Goal: Task Accomplishment & Management: Use online tool/utility

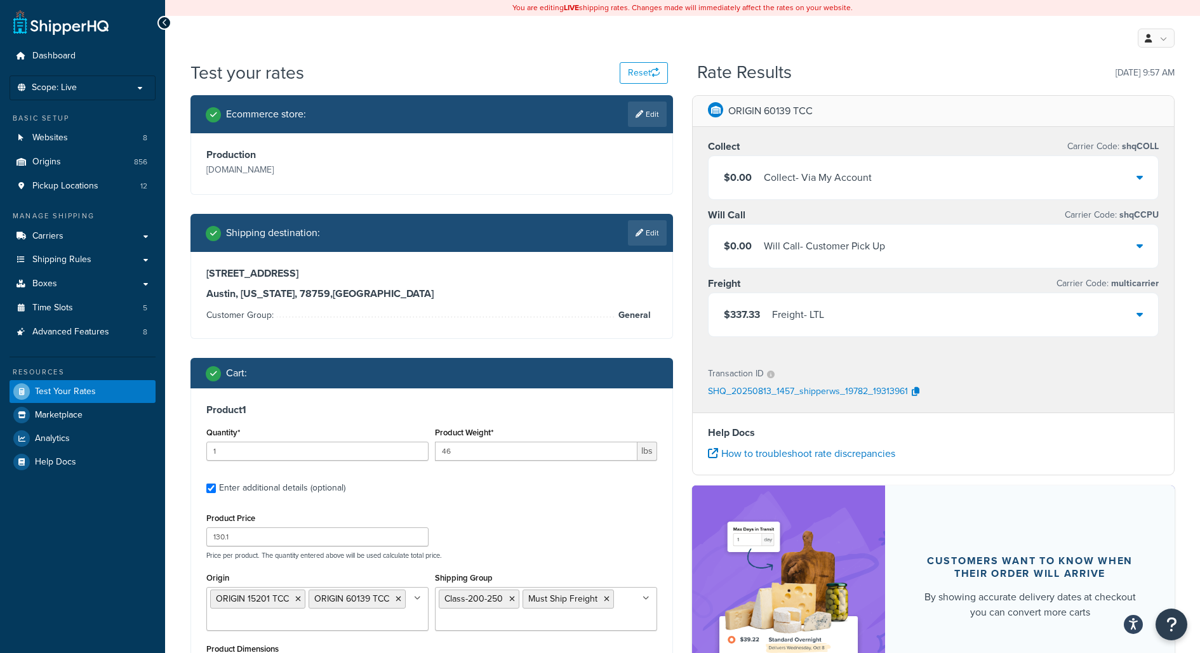
select select "81354"
select select "250"
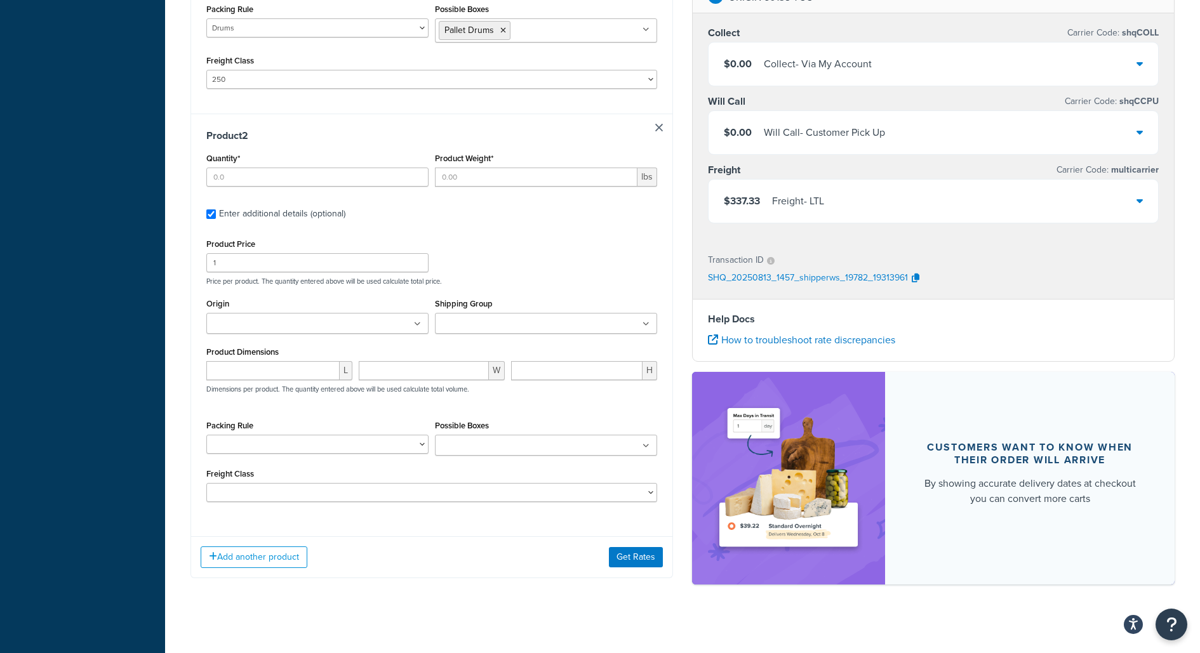
scroll to position [419, 0]
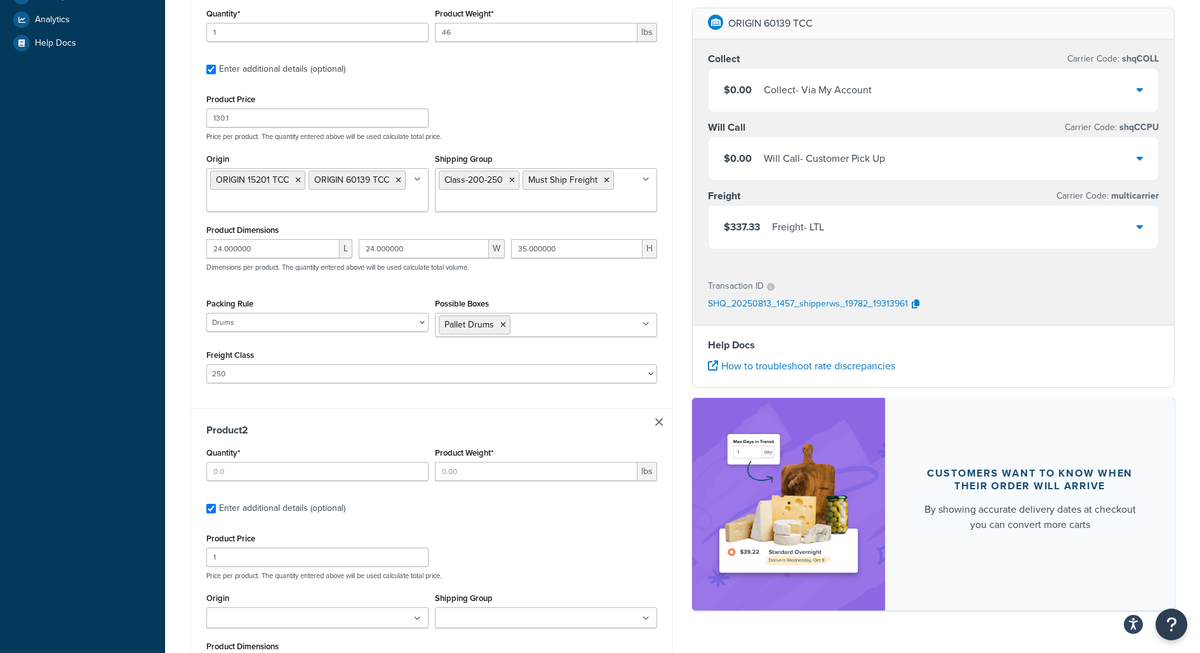
click at [269, 502] on div "Enter additional details (optional)" at bounding box center [282, 509] width 126 height 18
click at [216, 504] on input "Enter additional details (optional)" at bounding box center [211, 509] width 10 height 10
checkbox input "false"
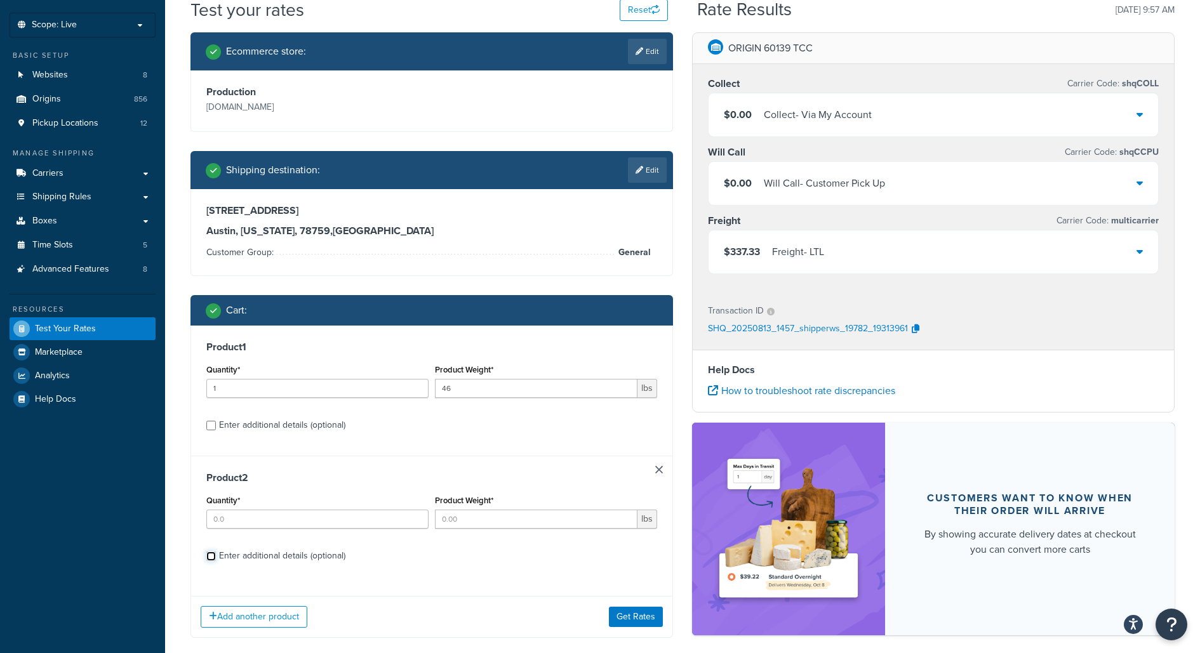
scroll to position [57, 0]
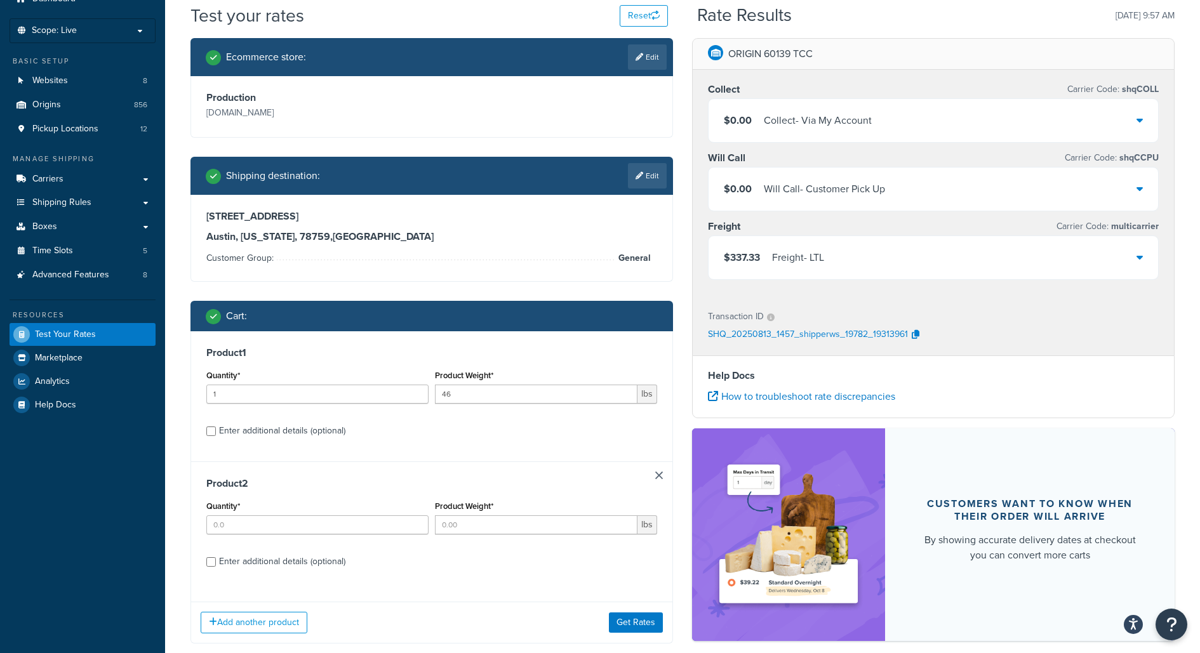
click at [658, 474] on link at bounding box center [659, 476] width 8 height 8
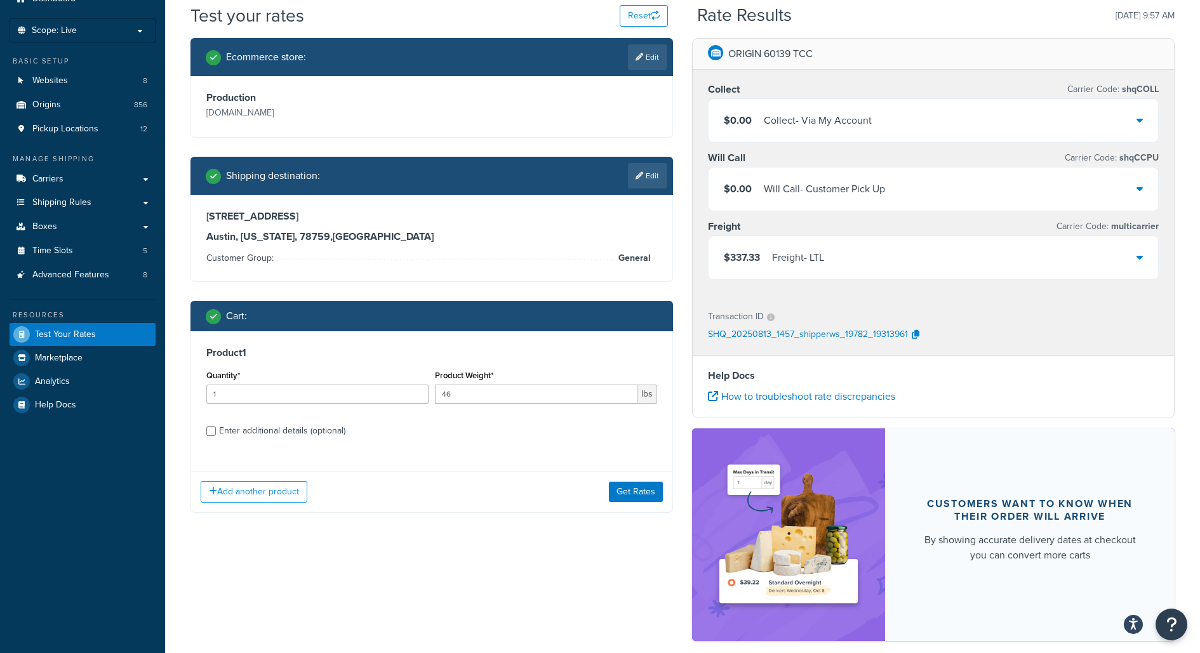
scroll to position [0, 0]
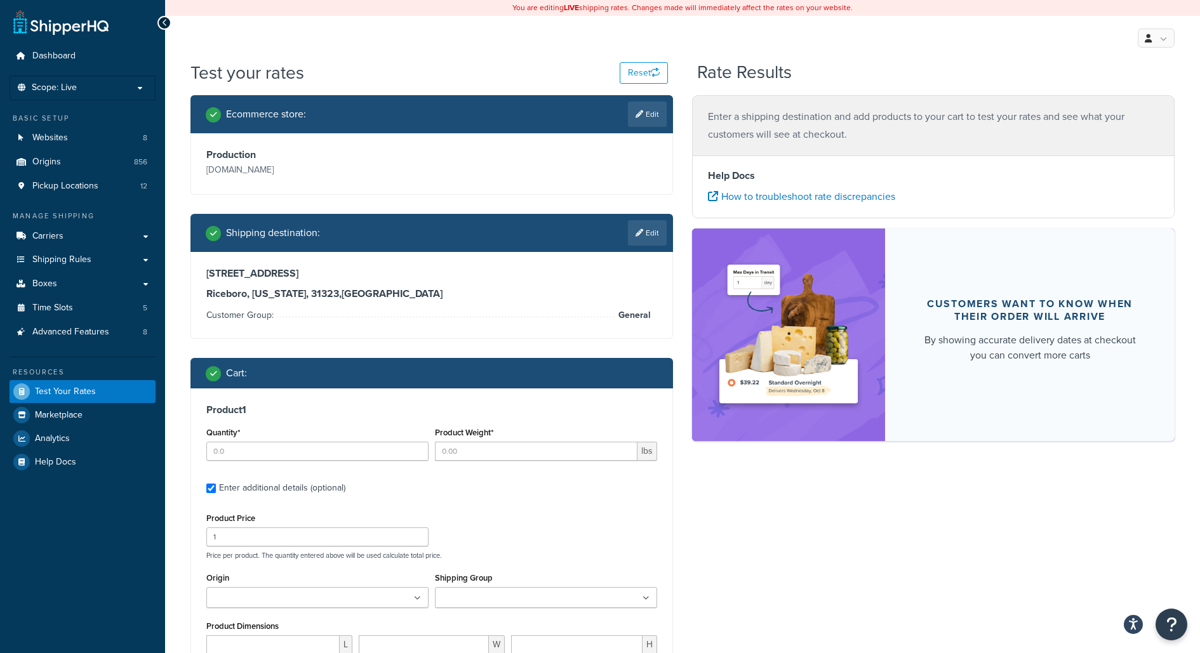
type input "1"
type input "46"
type input "134.7"
select select "81354"
select select "250"
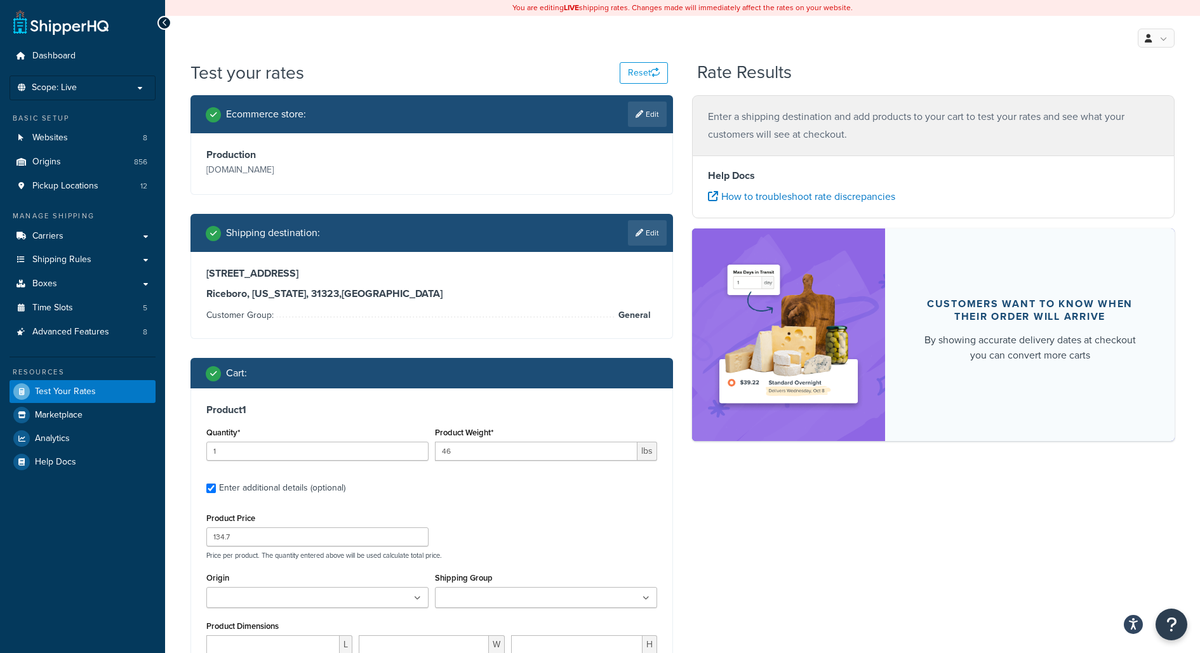
type input "24.000000"
type input "35.000000"
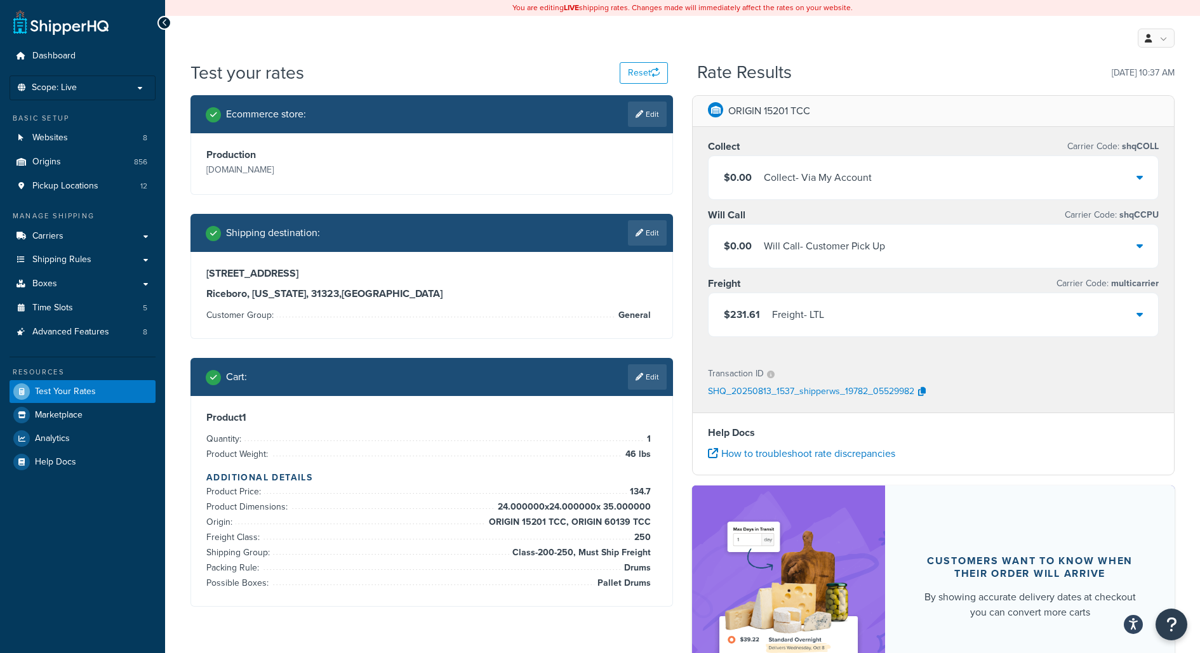
select select "MO"
select select "New Web Customer"
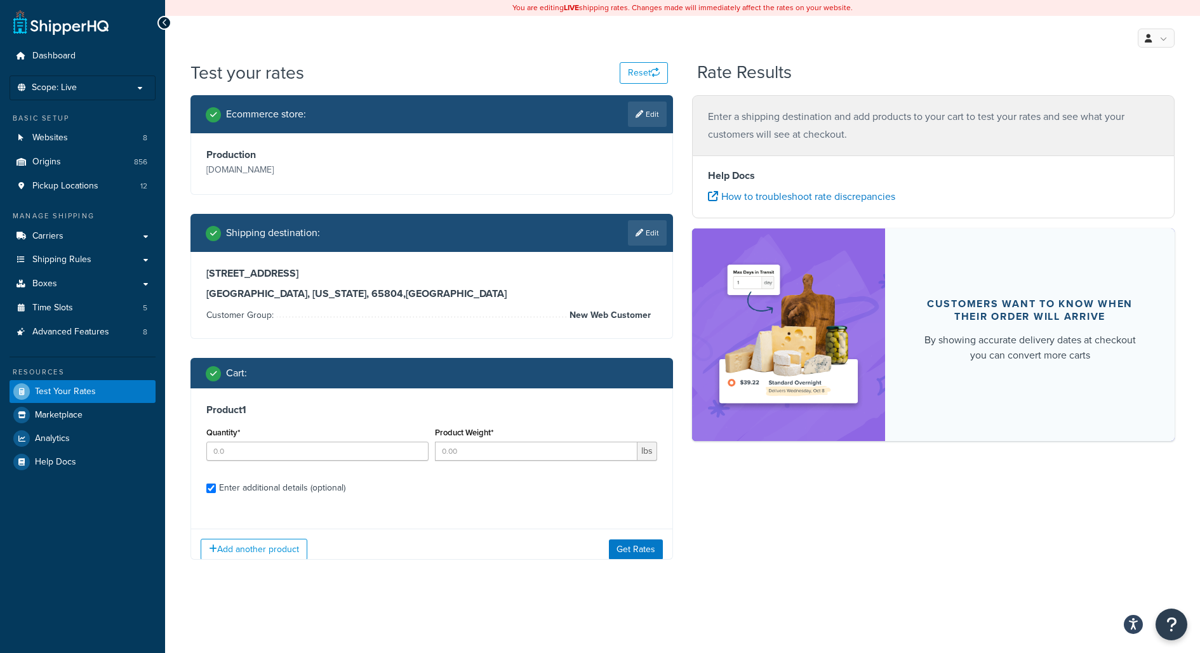
checkbox input "true"
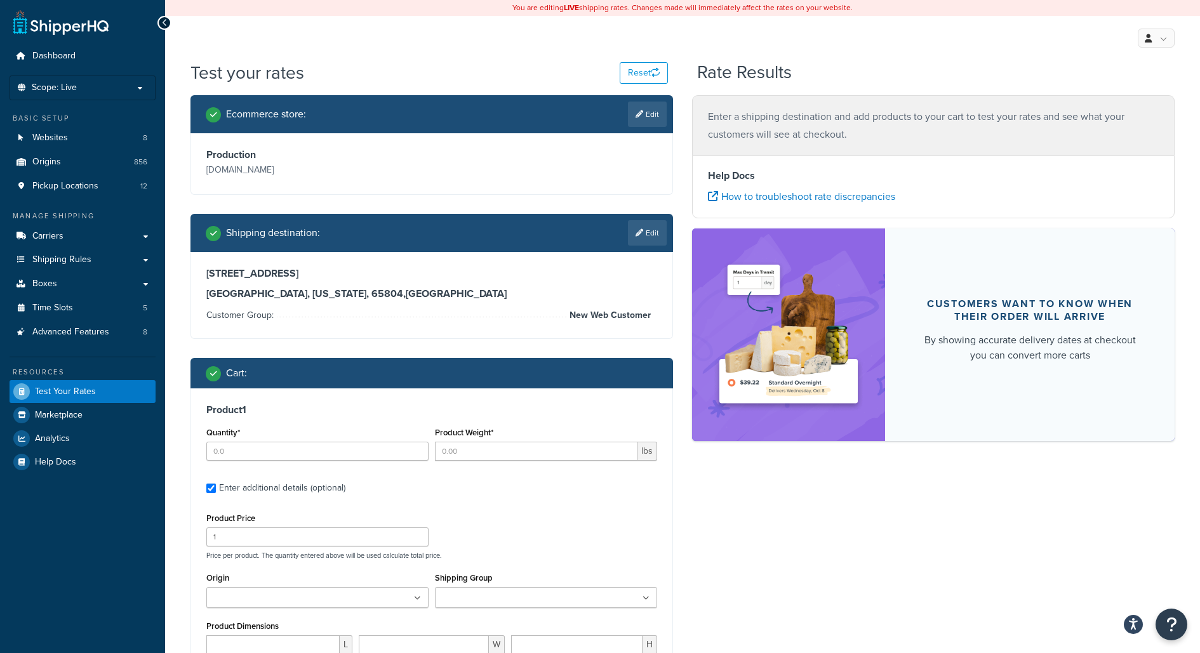
type input "3"
type input "4.23"
type input "56.29"
select select "85"
type input "10.000000"
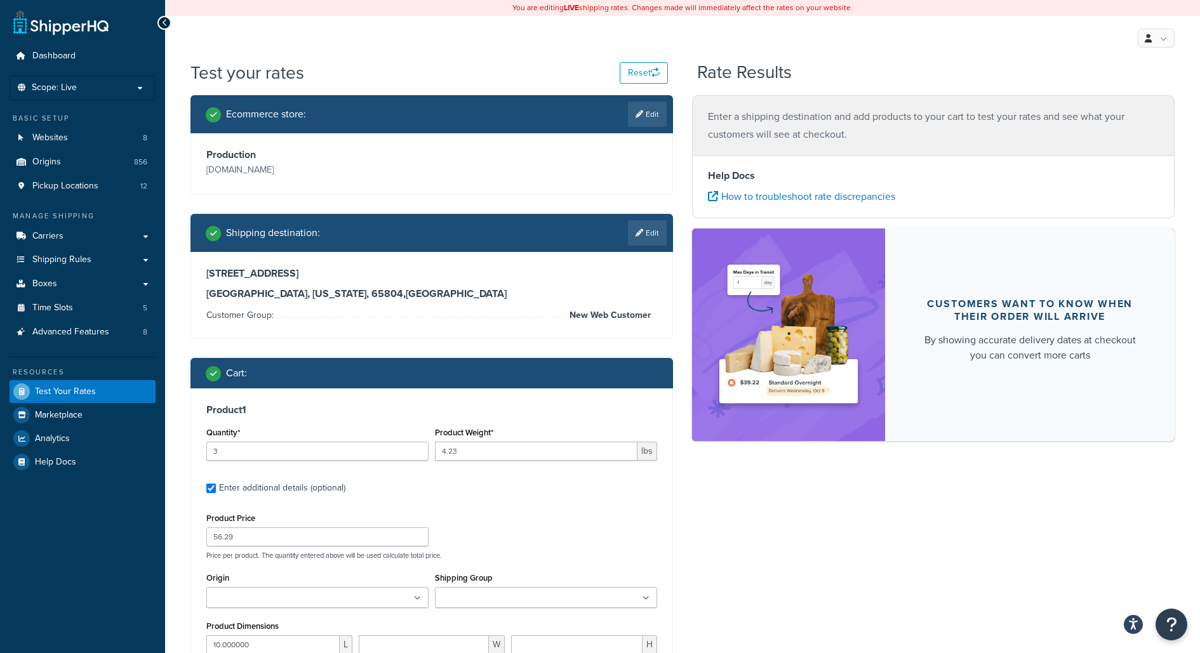
type input "6.000000"
type input "16.000000"
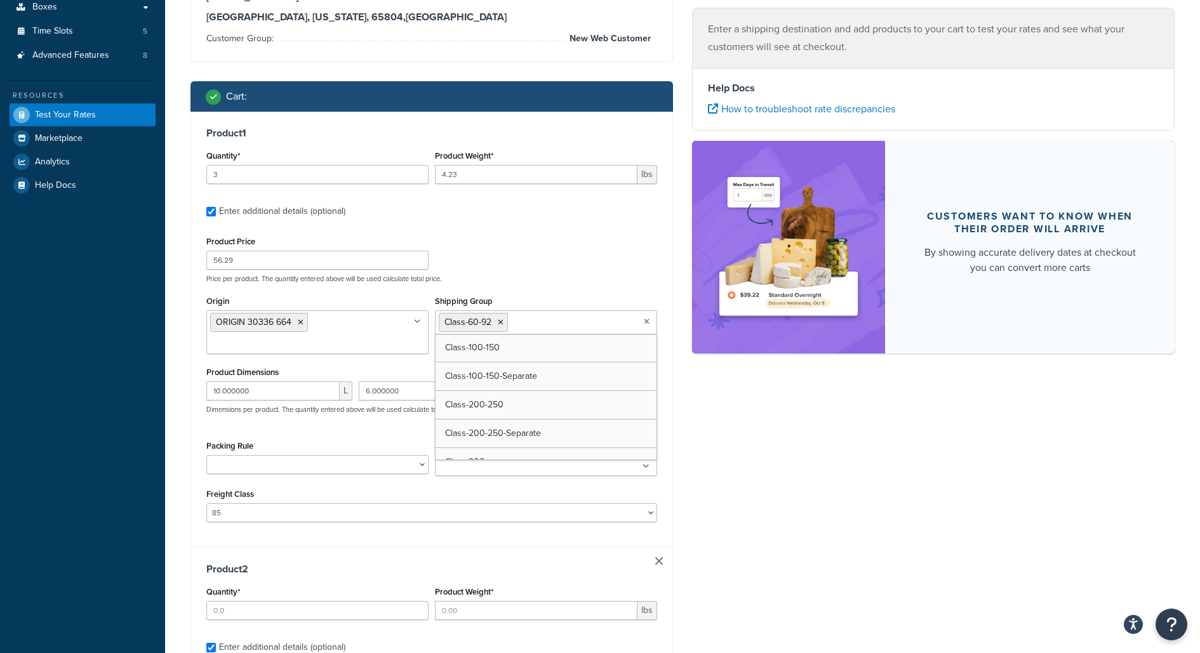
type input "1"
type input "16"
type input "134.73"
type input "38.000000"
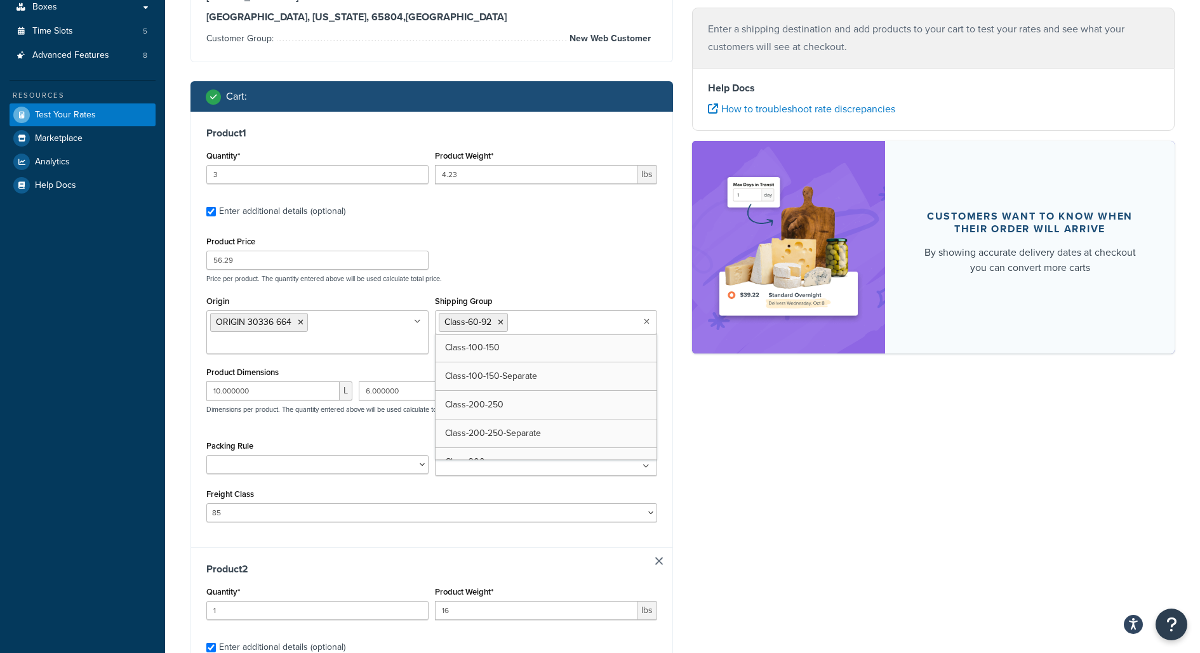
type input "0.300000"
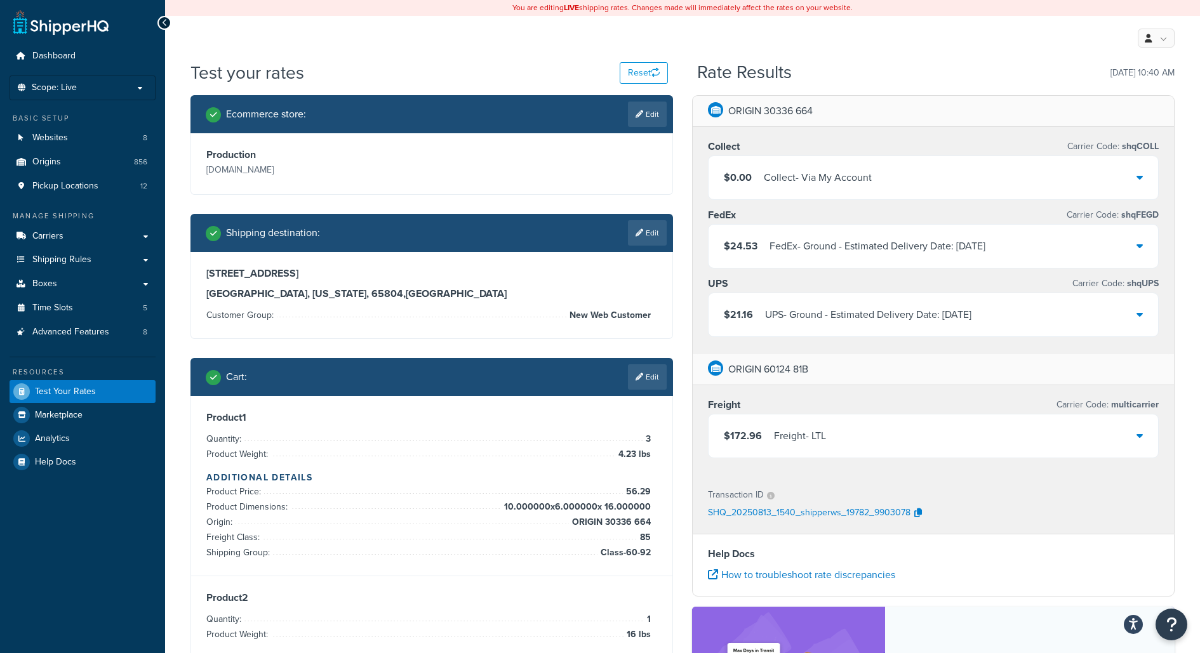
click at [811, 515] on p "SHQ_20250813_1540_shipperws_19782_9903078" at bounding box center [809, 513] width 203 height 19
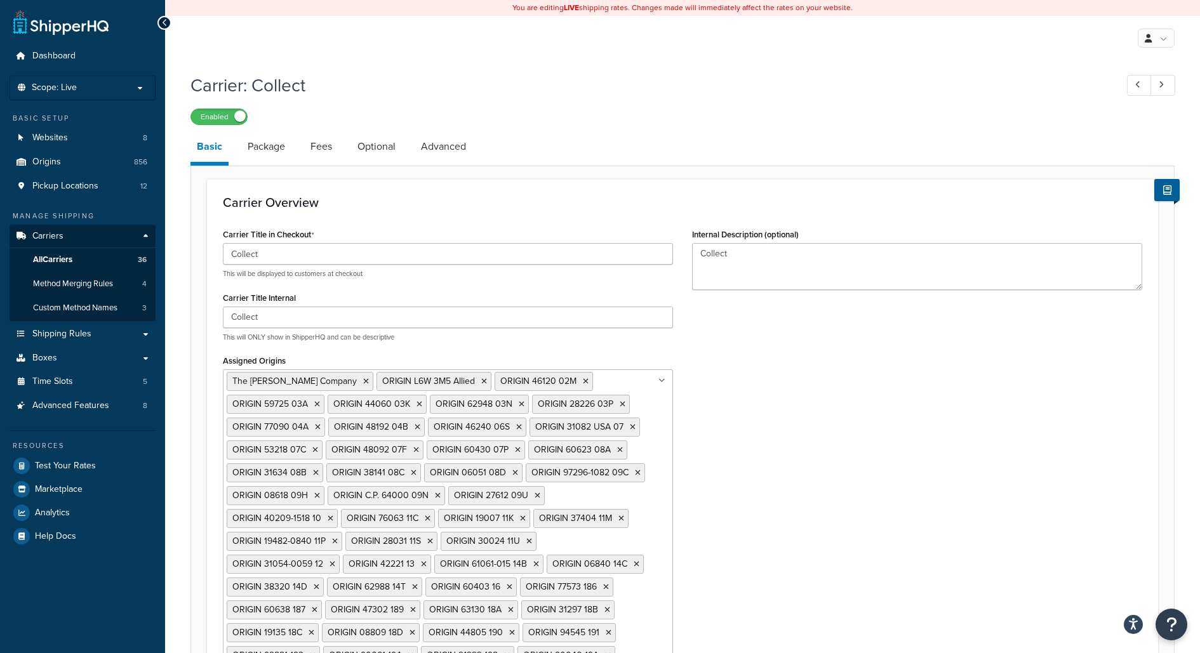
select select "customerAccount"
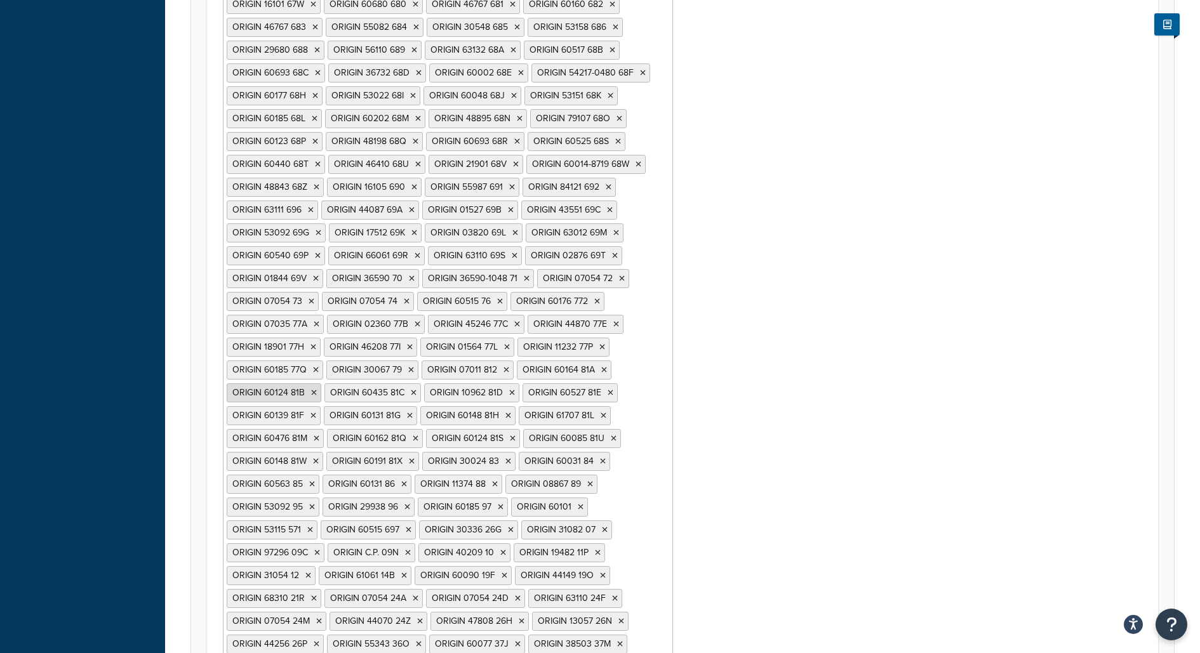
click at [317, 389] on icon at bounding box center [314, 393] width 6 height 8
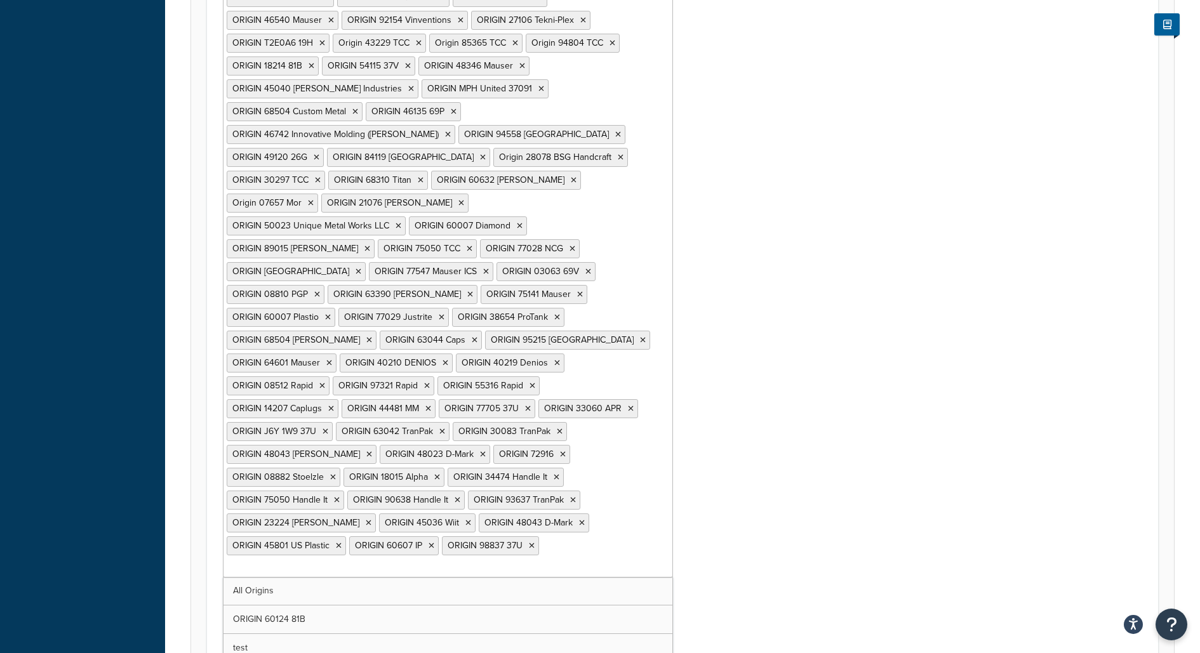
scroll to position [5533, 0]
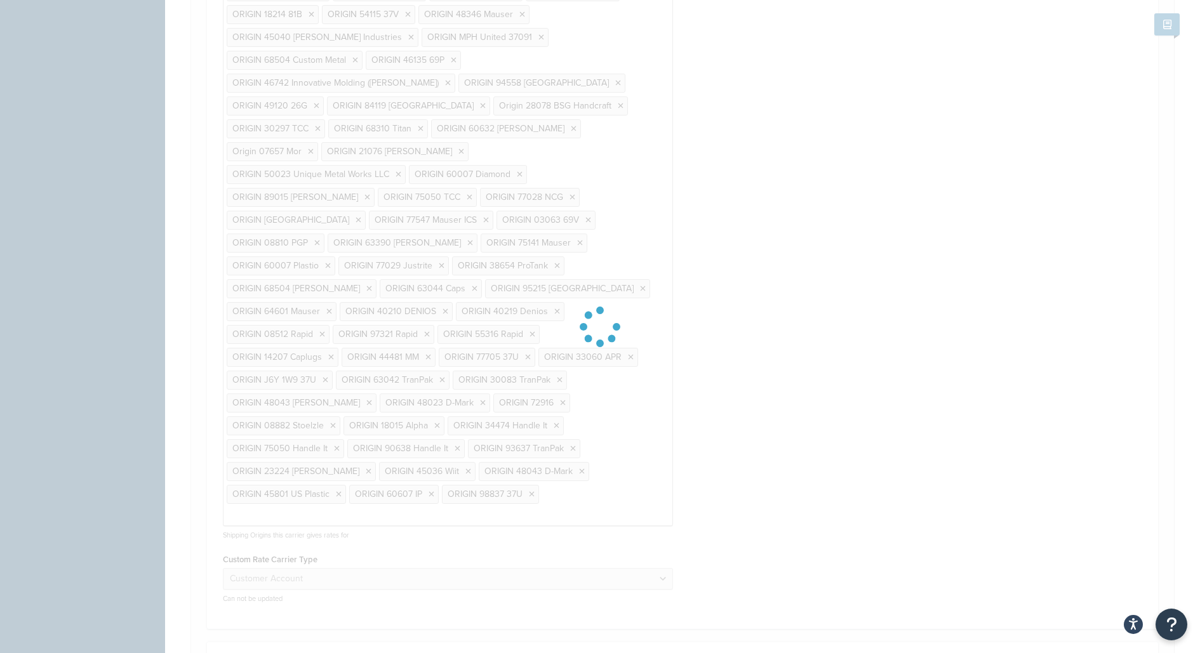
select select "customerAccount"
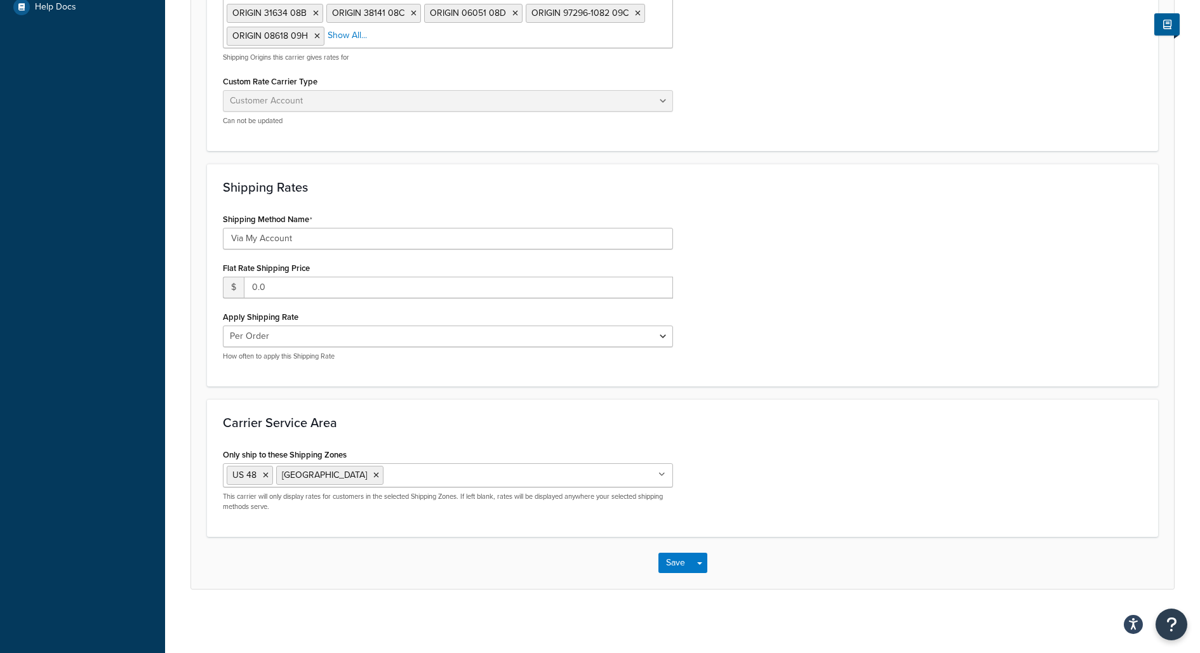
scroll to position [0, 0]
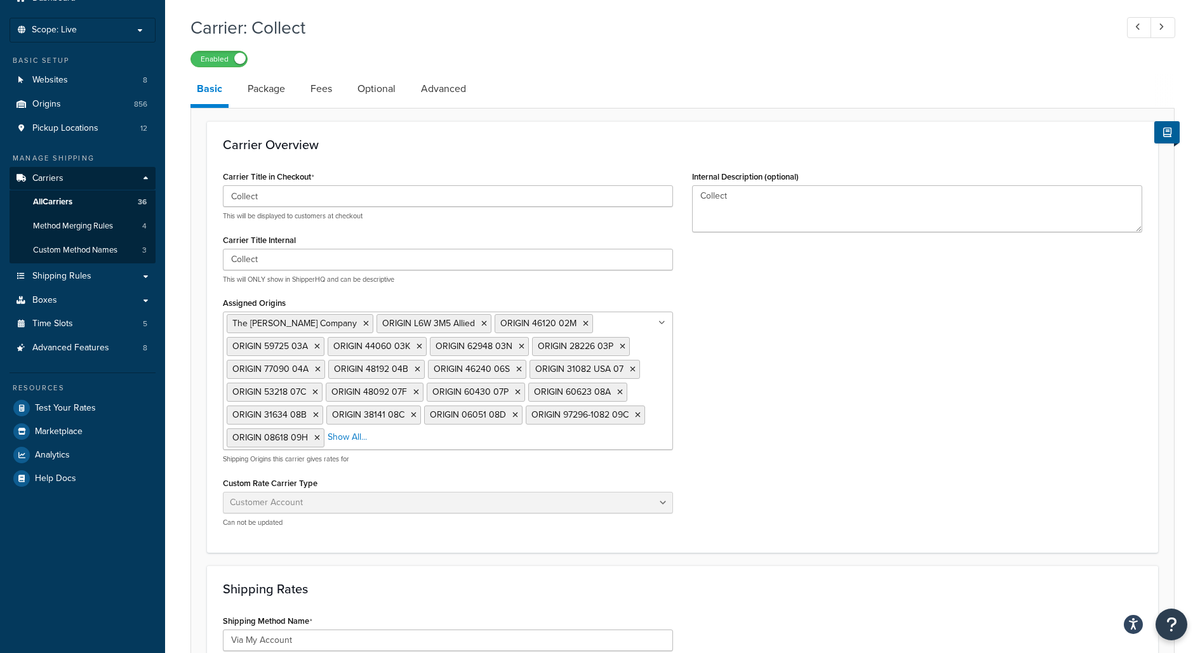
click at [618, 430] on ul "The Cary Company ORIGIN L6W 3M5 Allied ORIGIN 46120 02M ORIGIN 59725 03A ORIGIN…" at bounding box center [448, 381] width 450 height 138
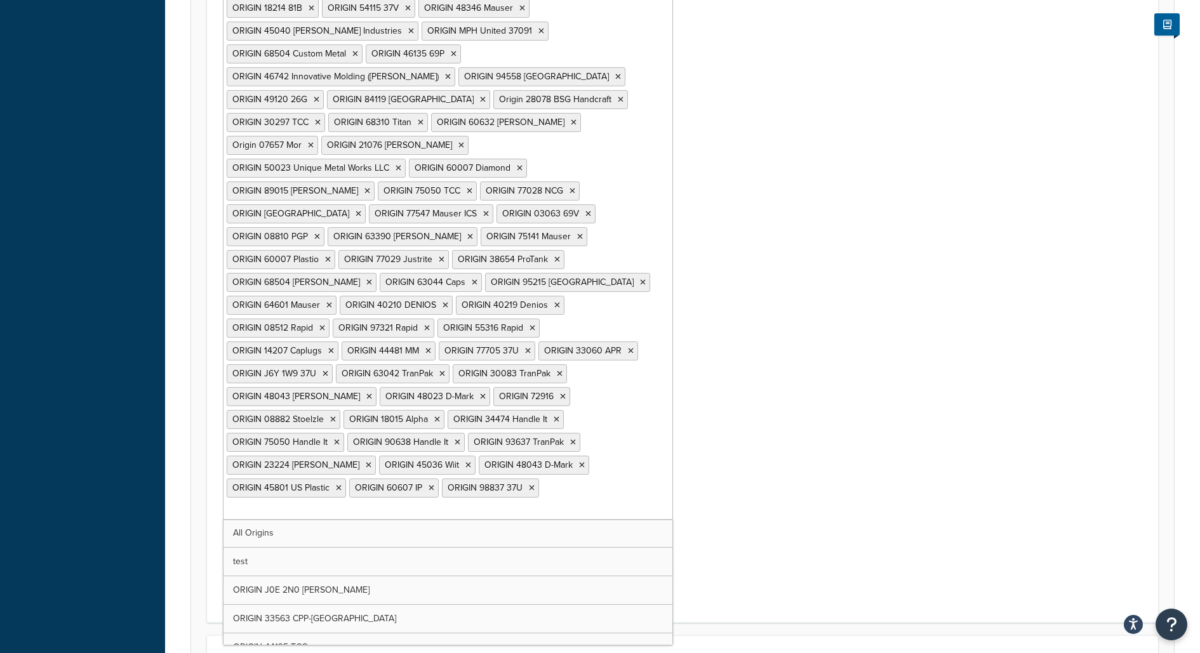
scroll to position [1, 0]
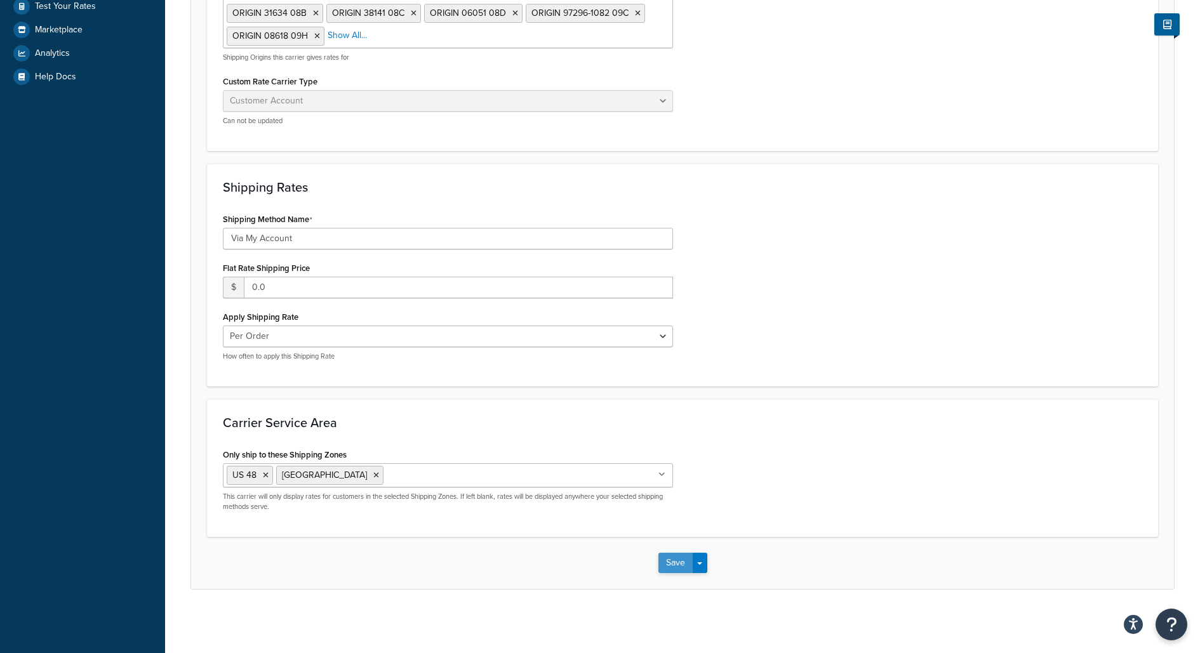
click at [675, 562] on button "Save" at bounding box center [675, 563] width 34 height 20
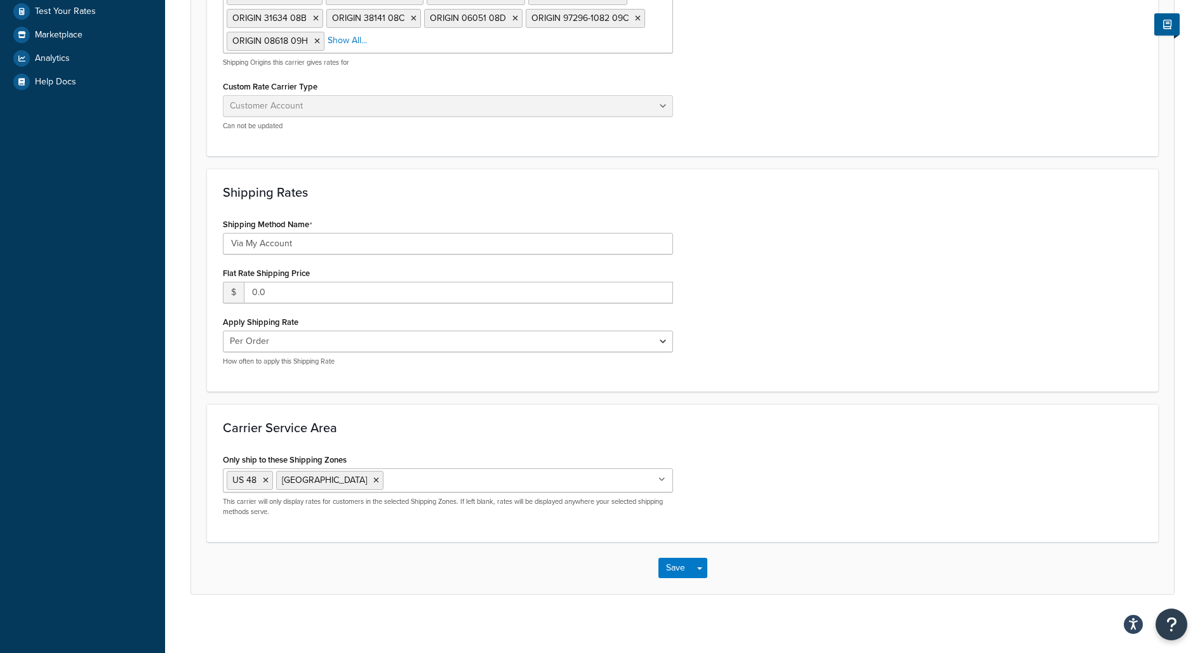
scroll to position [0, 0]
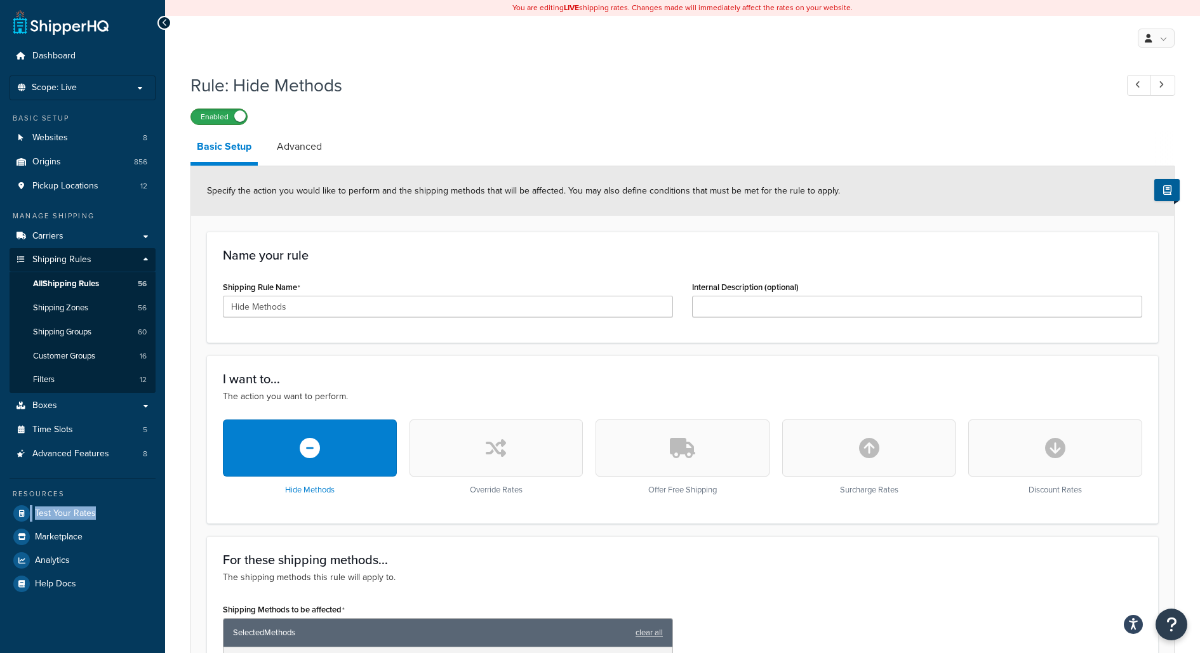
click at [230, 117] on label "Enabled" at bounding box center [219, 116] width 56 height 15
click at [237, 117] on label "Disabled" at bounding box center [219, 116] width 56 height 15
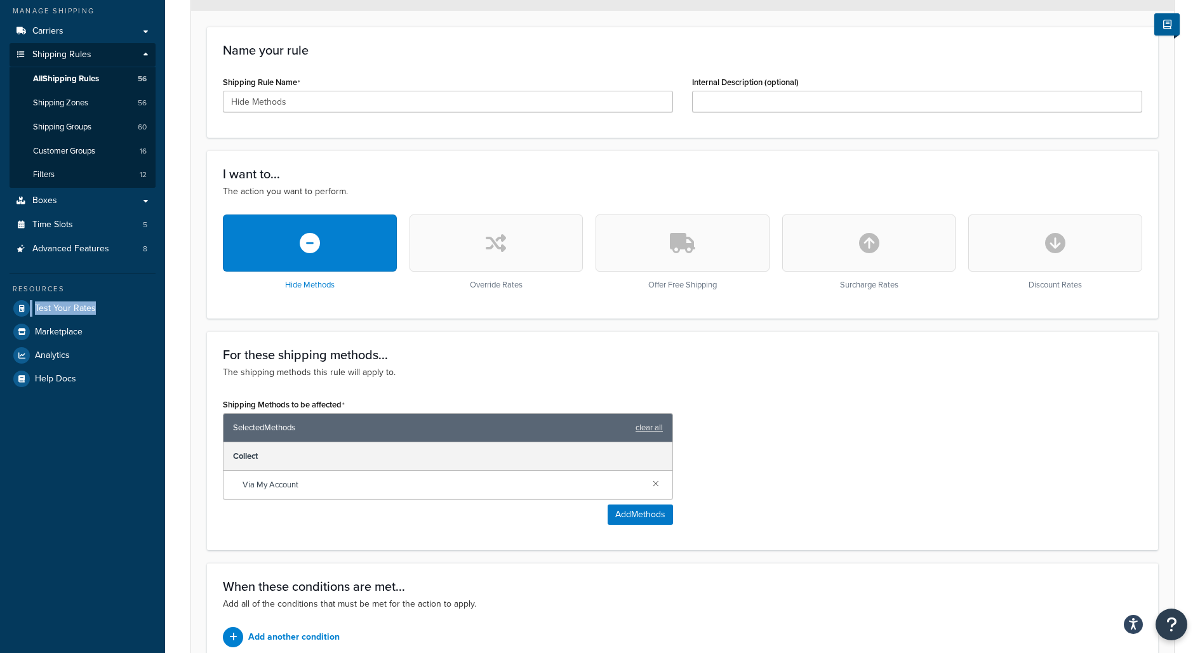
scroll to position [330, 0]
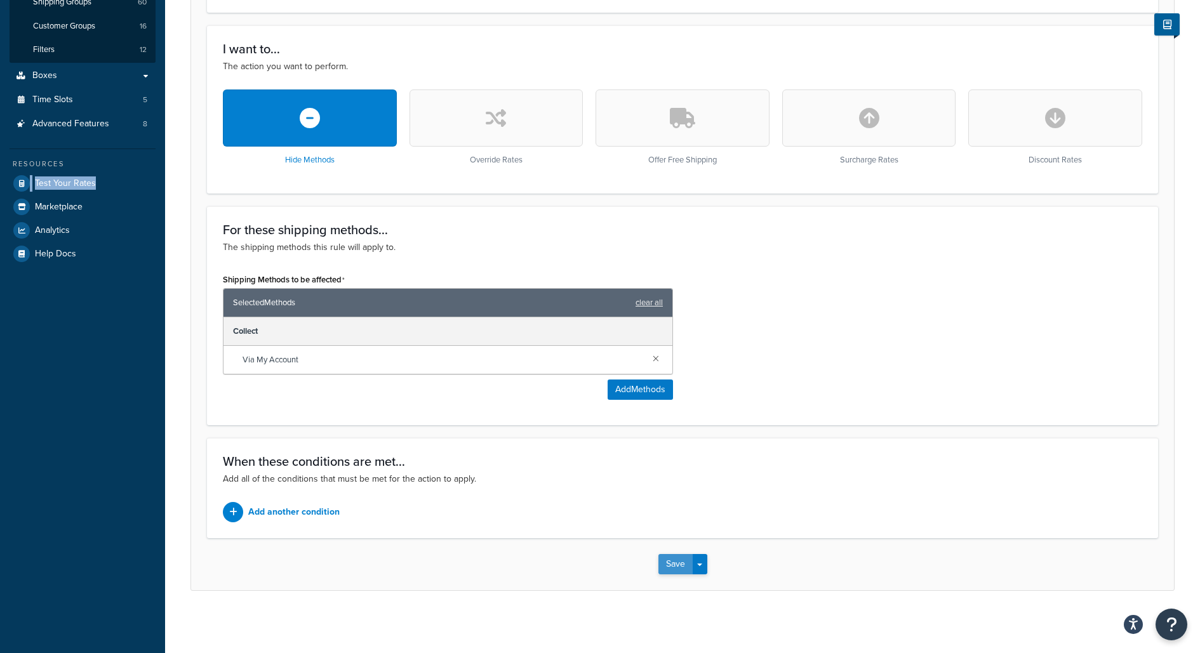
click at [675, 568] on button "Save" at bounding box center [675, 564] width 34 height 20
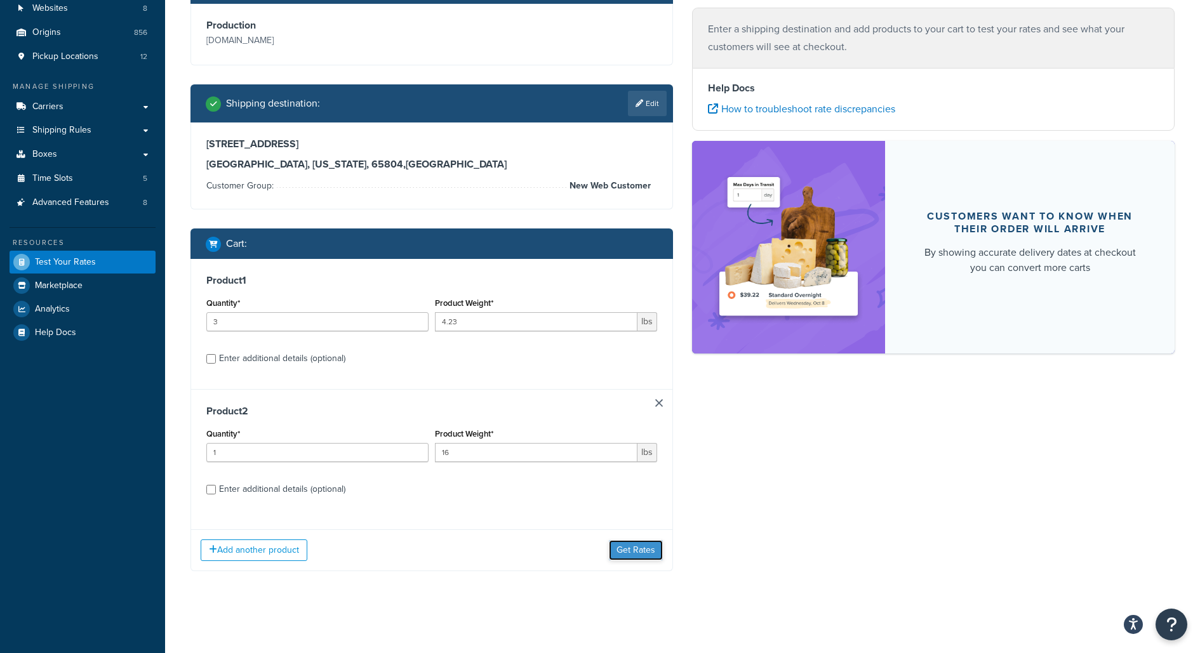
click at [642, 554] on button "Get Rates" at bounding box center [636, 550] width 54 height 20
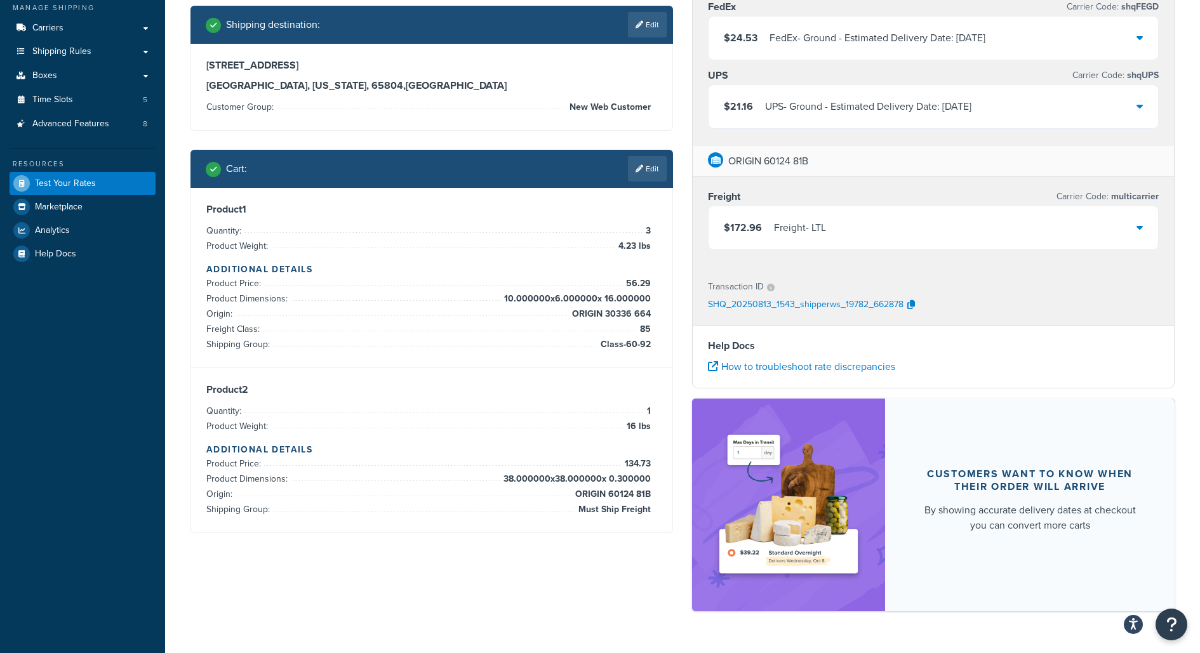
scroll to position [241, 0]
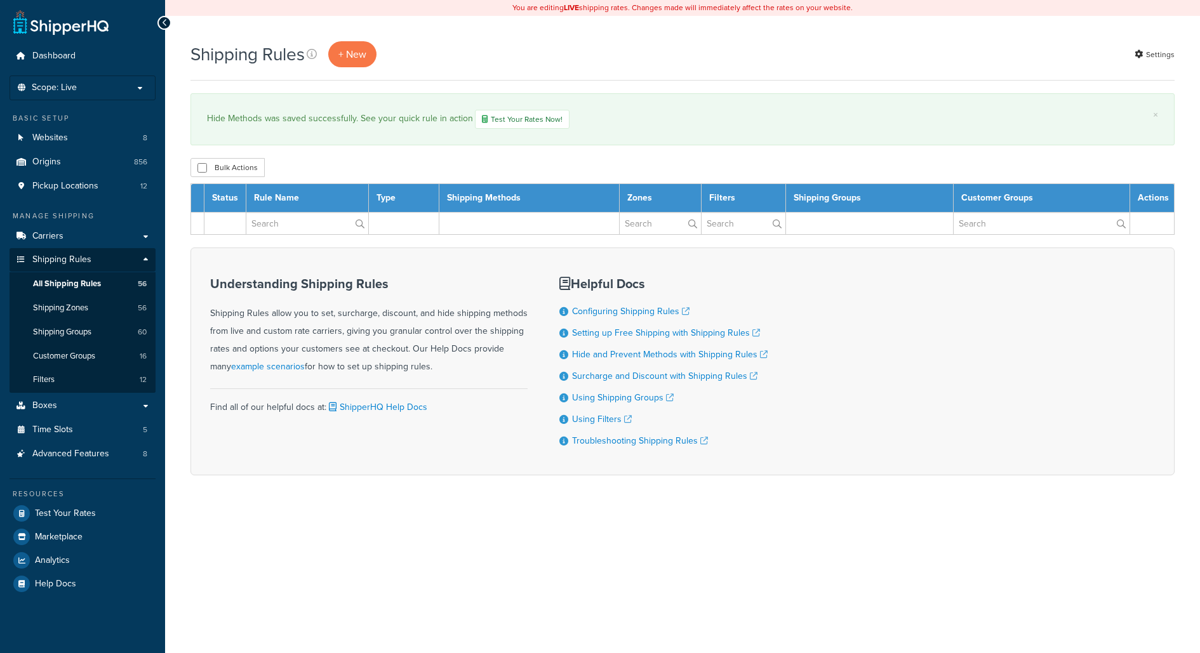
select select "1000"
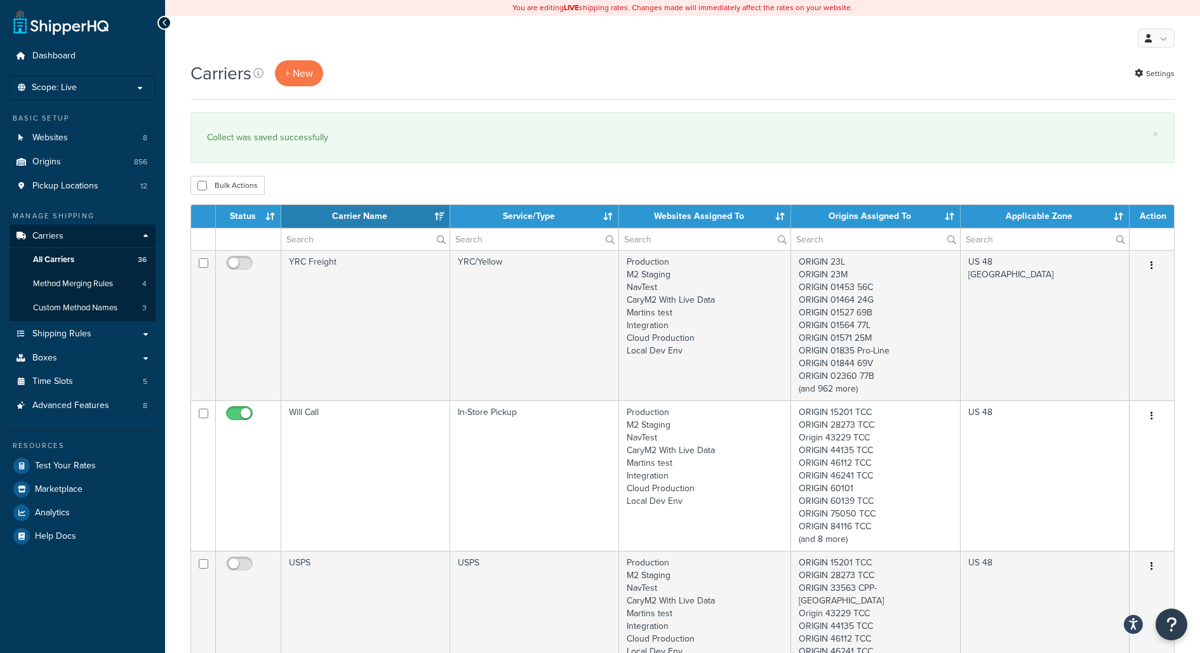
select select "15"
